Goal: Check status

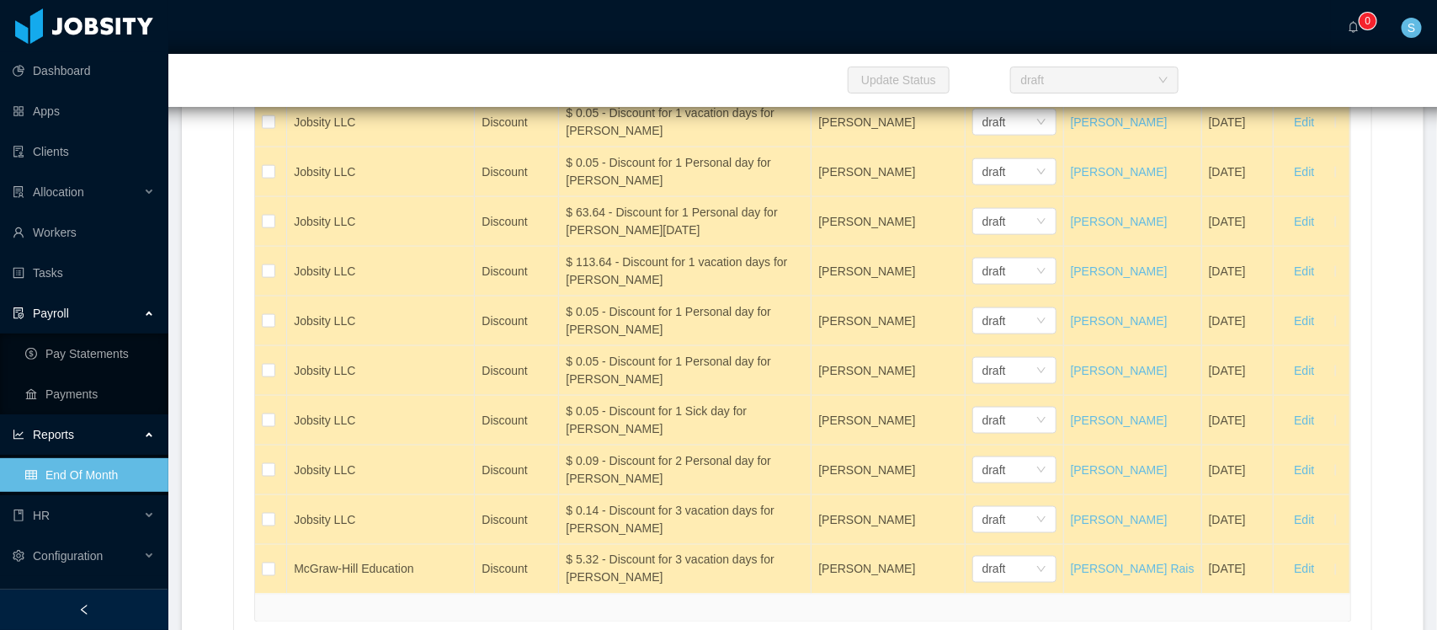
scroll to position [35313, 0]
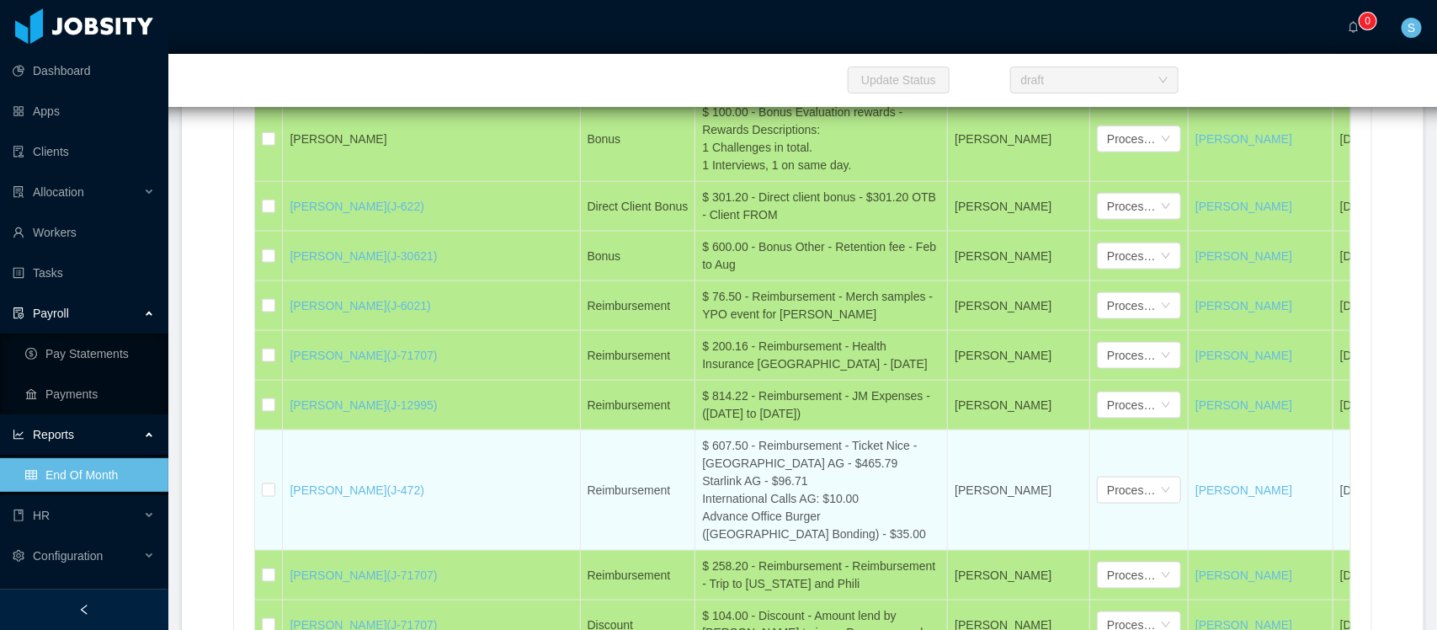
scroll to position [35628, 0]
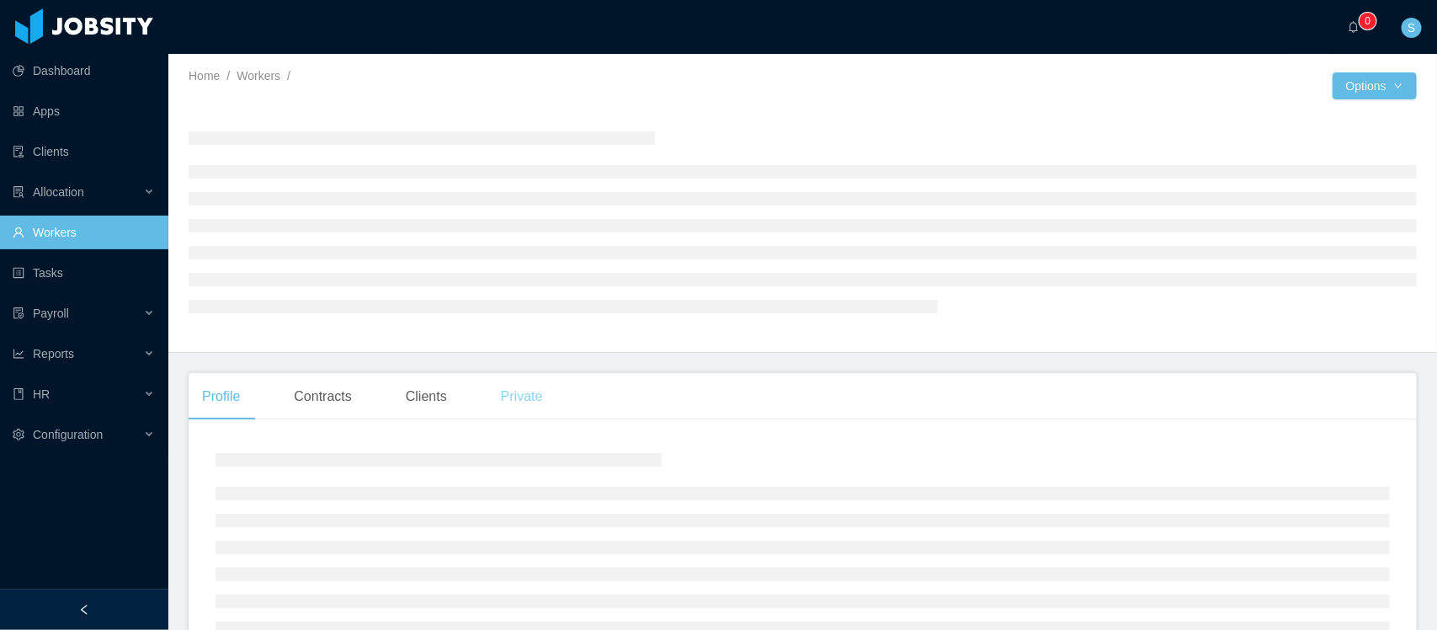
click at [524, 400] on div "Private" at bounding box center [522, 396] width 69 height 47
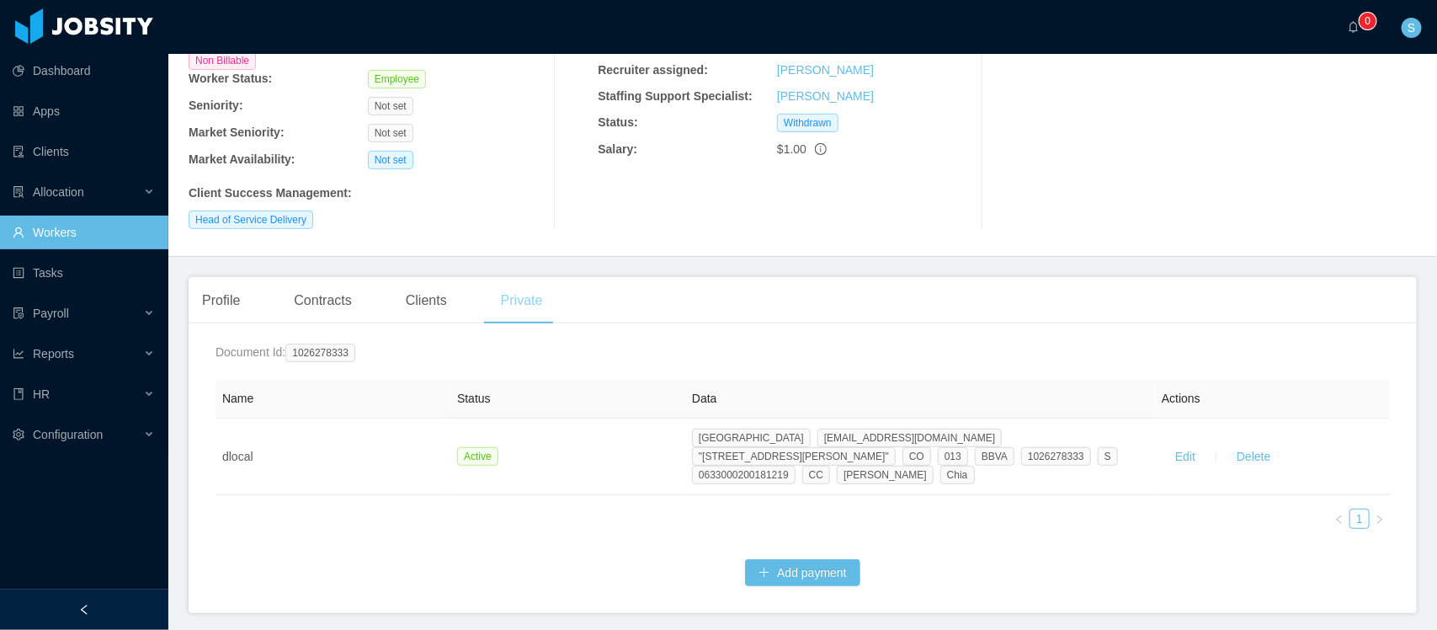
scroll to position [211, 0]
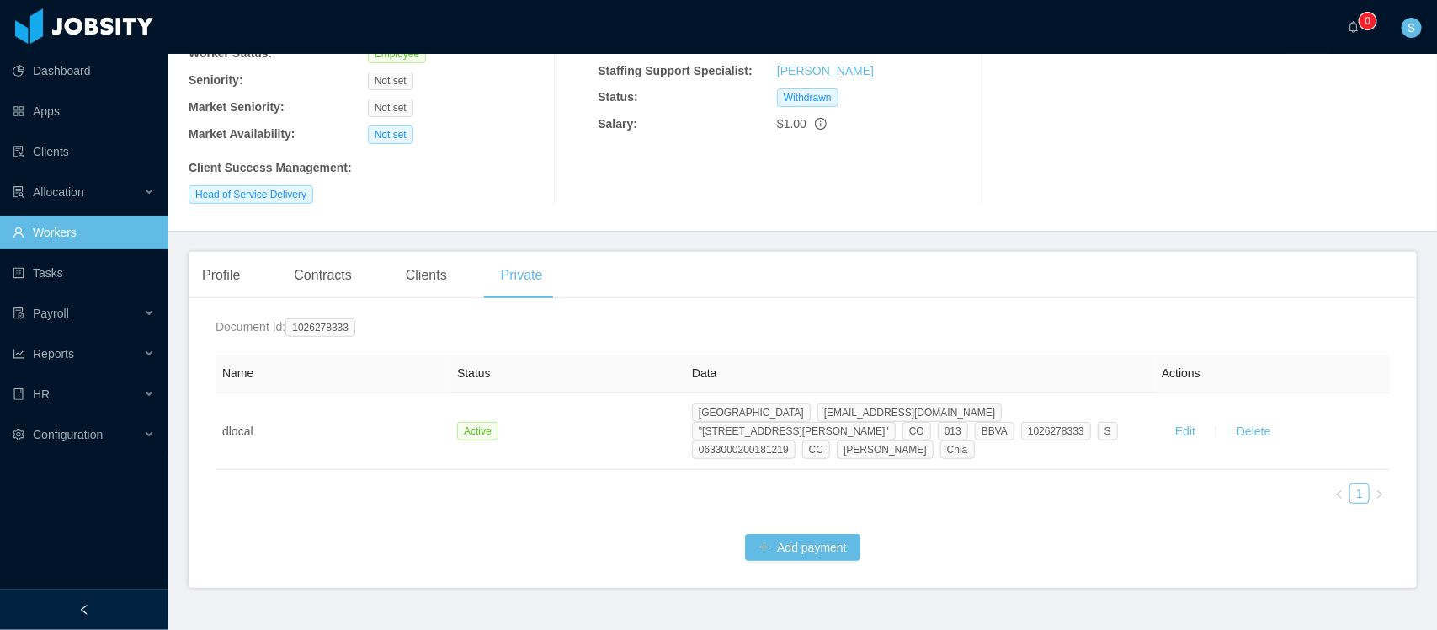
click at [1381, 139] on div "Recruitment Results" at bounding box center [1212, 55] width 409 height 296
click at [1400, 98] on div "Recruitment Results" at bounding box center [1212, 55] width 409 height 296
